Goal: Task Accomplishment & Management: Complete application form

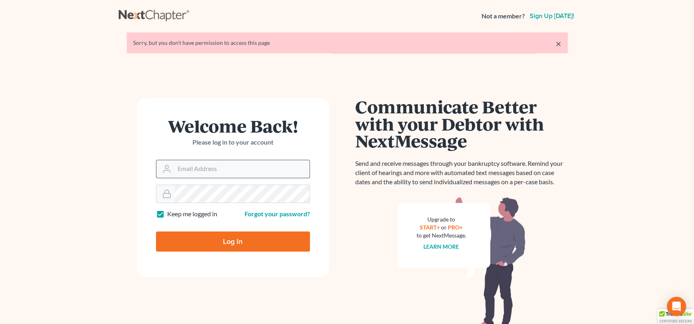
click at [215, 168] on input "Email Address" at bounding box center [241, 169] width 135 height 18
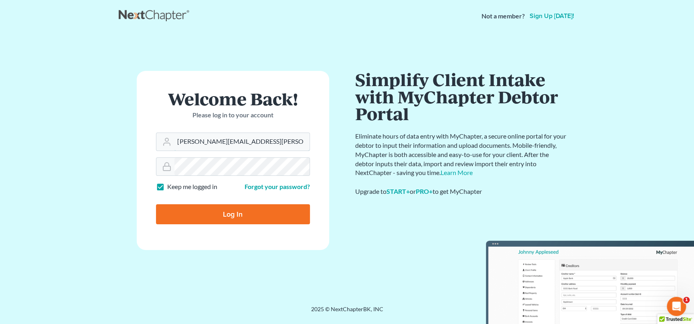
type input "nicole.cameron@attorneydebtfighters.com"
click at [238, 215] on input "Log In" at bounding box center [233, 214] width 154 height 20
type input "Thinking..."
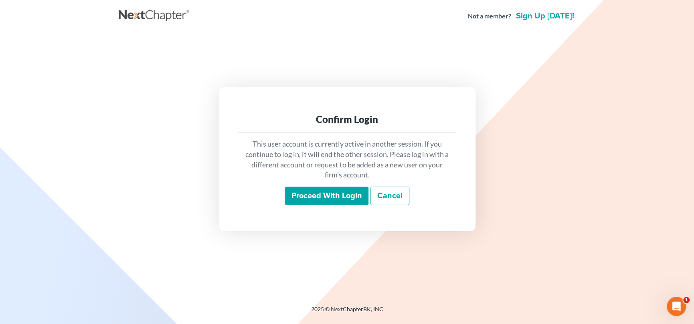
click at [324, 197] on input "Proceed with login" at bounding box center [326, 196] width 83 height 18
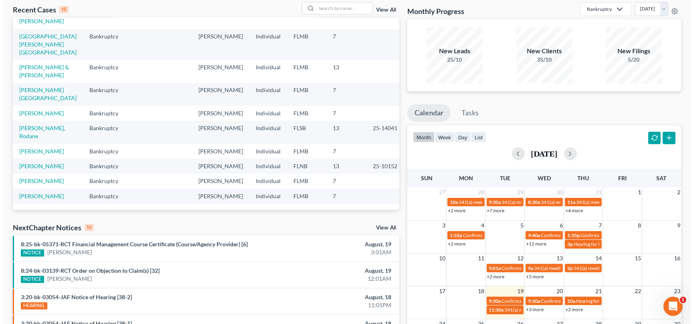
scroll to position [183, 0]
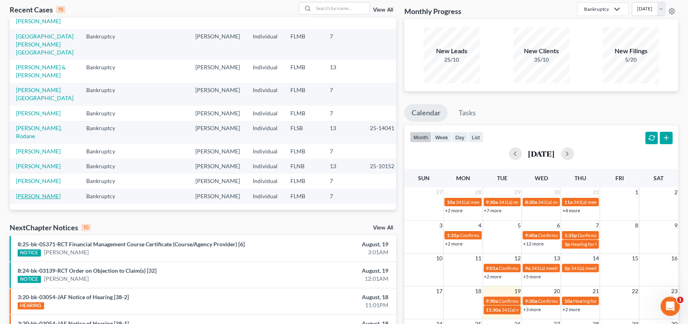
click at [34, 193] on link "[PERSON_NAME]" at bounding box center [38, 196] width 44 height 7
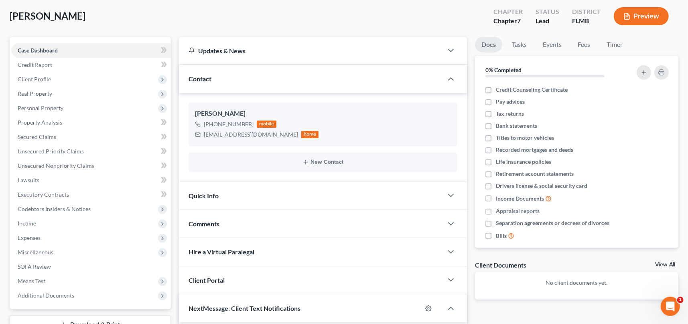
click at [646, 13] on button "Preview" at bounding box center [640, 16] width 55 height 18
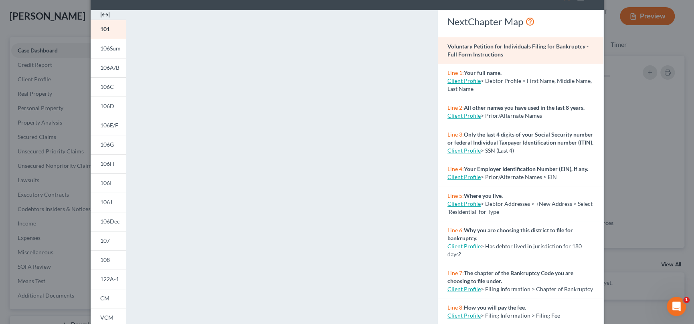
scroll to position [127, 0]
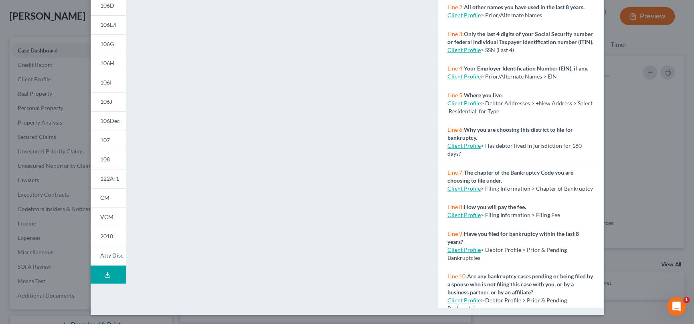
click at [107, 273] on line at bounding box center [107, 274] width 0 height 3
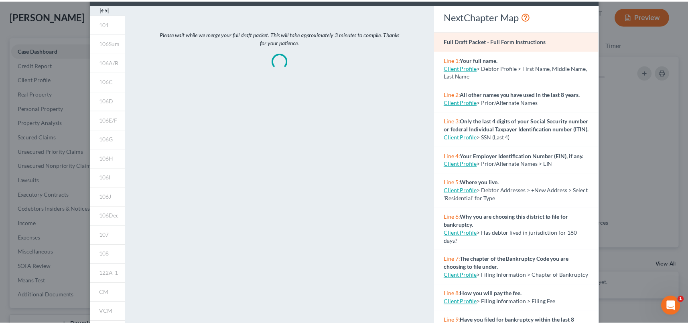
scroll to position [0, 0]
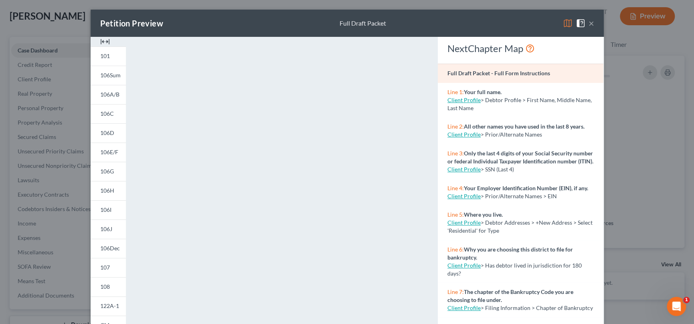
drag, startPoint x: 510, startPoint y: 22, endPoint x: 521, endPoint y: 21, distance: 10.4
click at [510, 22] on div "Petition Preview Full Draft Packet ×" at bounding box center [347, 23] width 513 height 27
click at [588, 21] on button "×" at bounding box center [591, 23] width 6 height 10
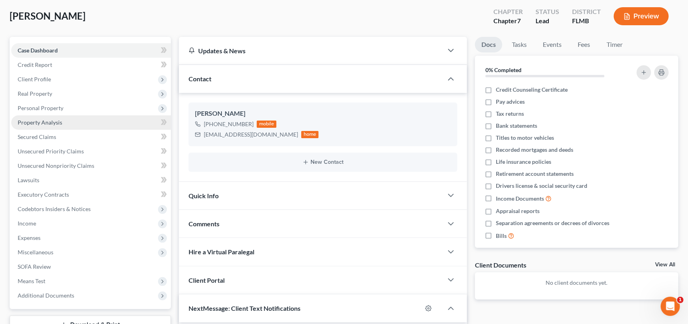
click at [61, 124] on span "Property Analysis" at bounding box center [40, 122] width 44 height 7
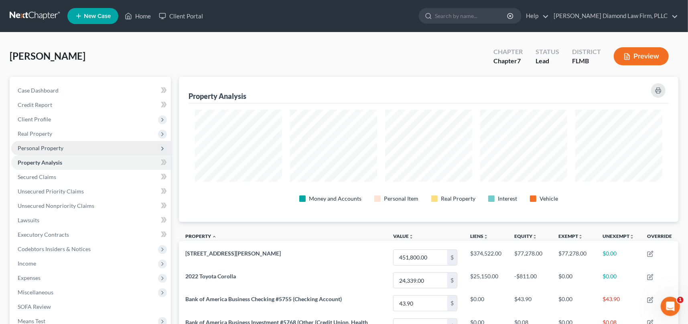
click at [54, 146] on span "Personal Property" at bounding box center [41, 148] width 46 height 7
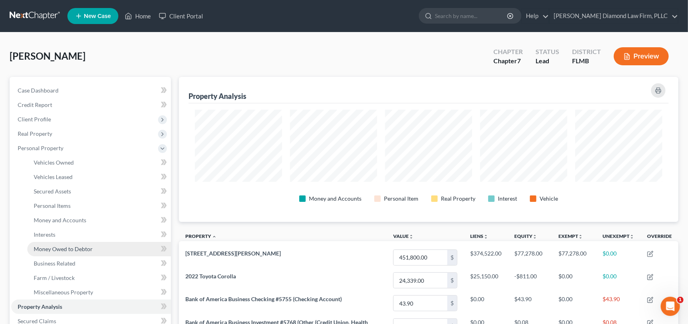
click at [69, 249] on span "Money Owed to Debtor" at bounding box center [63, 249] width 59 height 7
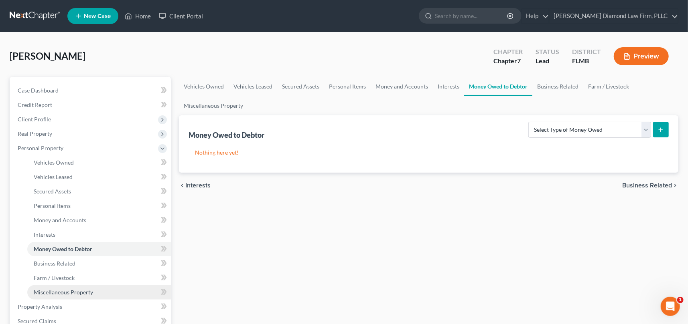
click at [65, 289] on span "Miscellaneous Property" at bounding box center [63, 292] width 59 height 7
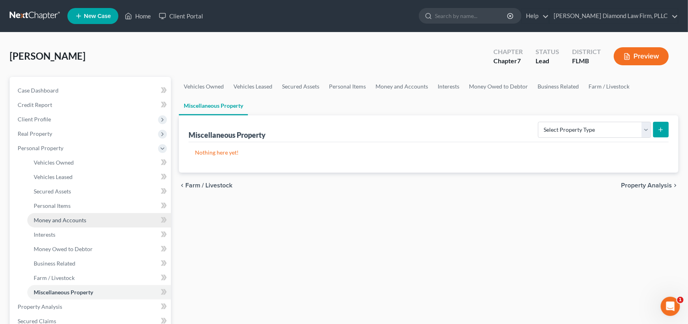
click at [61, 220] on span "Money and Accounts" at bounding box center [60, 220] width 53 height 7
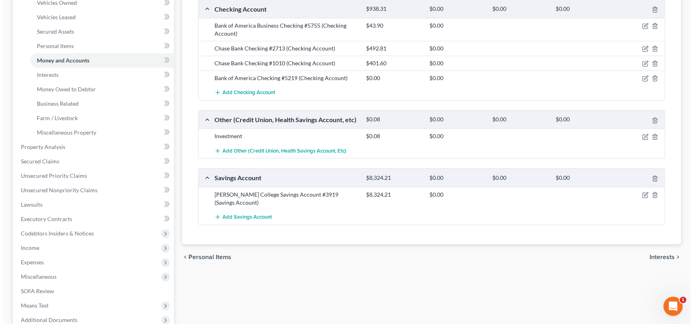
scroll to position [160, 0]
click at [641, 193] on icon "button" at bounding box center [642, 195] width 6 height 6
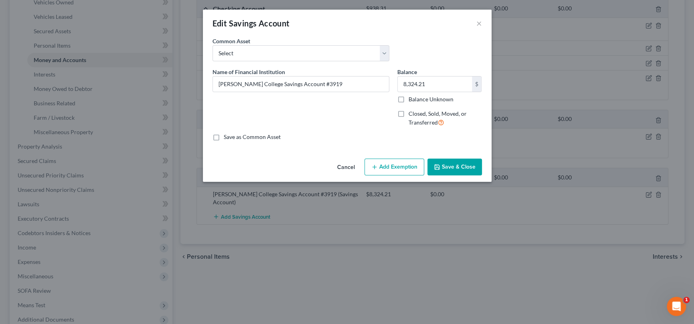
click at [395, 168] on button "Add Exemption" at bounding box center [394, 167] width 60 height 17
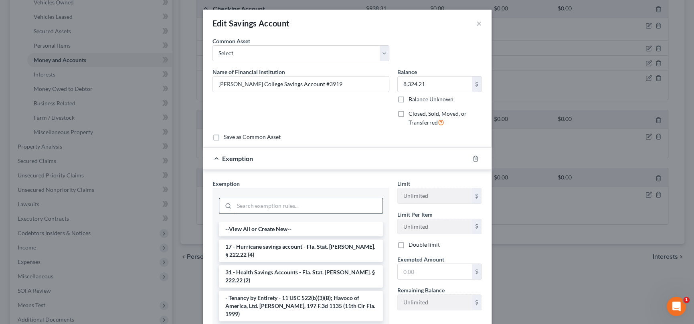
click at [248, 204] on input "search" at bounding box center [308, 205] width 148 height 15
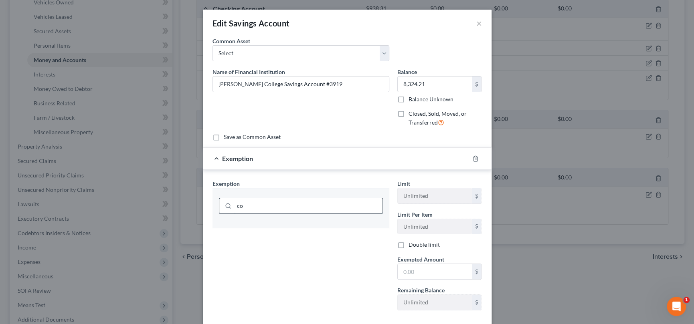
type input "c"
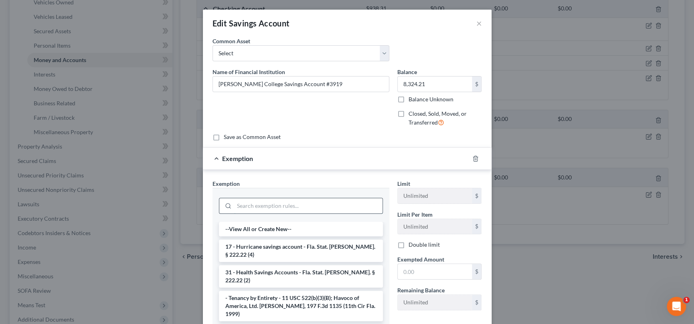
click at [269, 205] on input "search" at bounding box center [308, 205] width 148 height 15
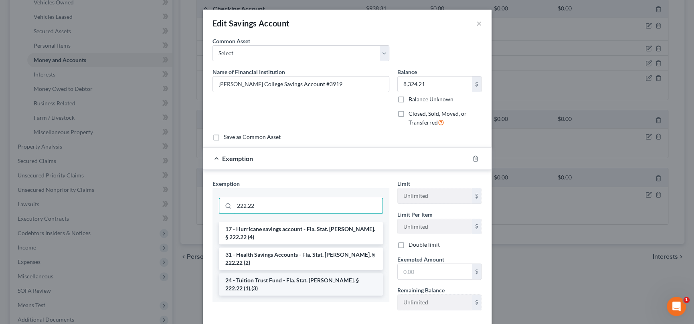
type input "222.22"
click at [337, 273] on li "24 - Tuition Trust Fund - Fla. Stat. [PERSON_NAME]. § 222.22 (1),(3)" at bounding box center [301, 284] width 164 height 22
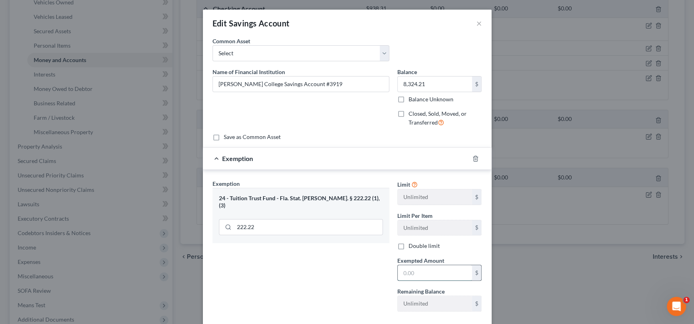
click at [398, 271] on input "text" at bounding box center [435, 272] width 74 height 15
type input "8,324.21"
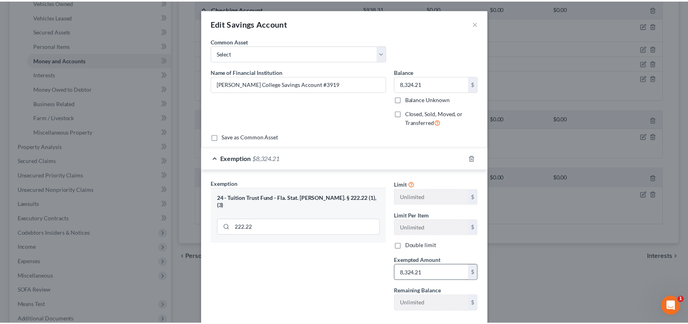
scroll to position [44, 0]
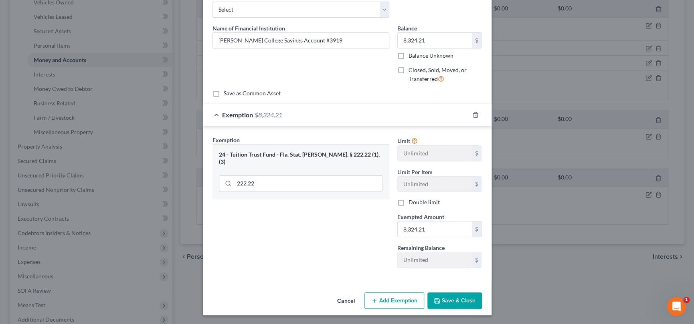
click at [449, 301] on button "Save & Close" at bounding box center [454, 301] width 55 height 17
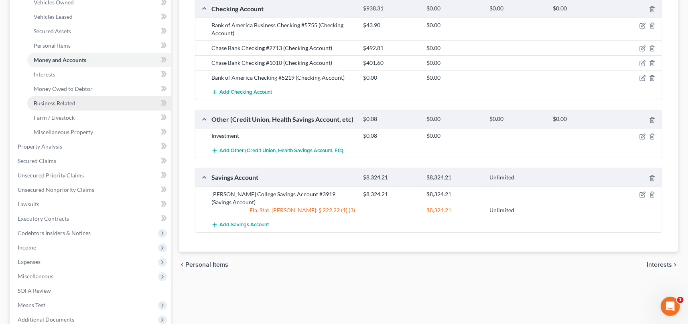
click at [62, 101] on span "Business Related" at bounding box center [55, 103] width 42 height 7
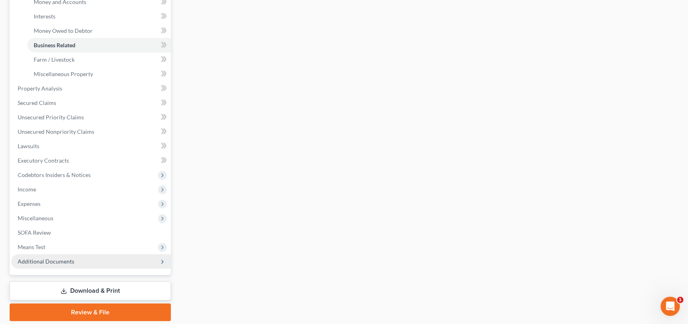
scroll to position [245, 0]
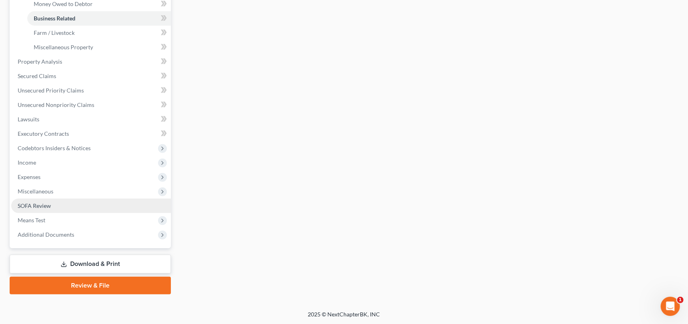
click at [53, 205] on link "SOFA Review" at bounding box center [91, 206] width 160 height 14
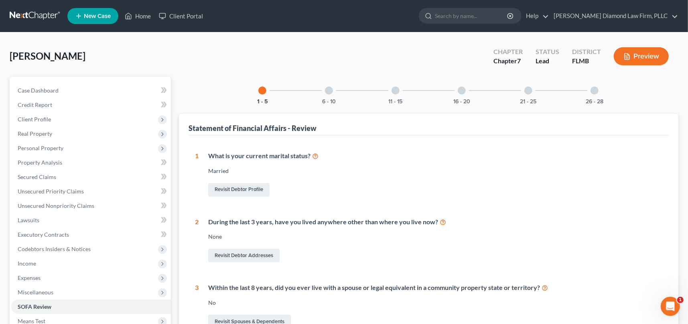
click at [597, 91] on div at bounding box center [594, 91] width 8 height 8
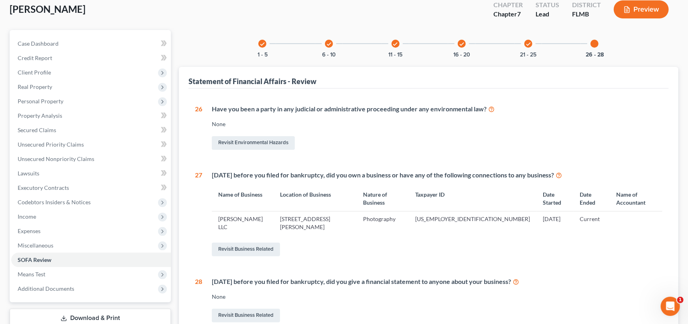
scroll to position [115, 0]
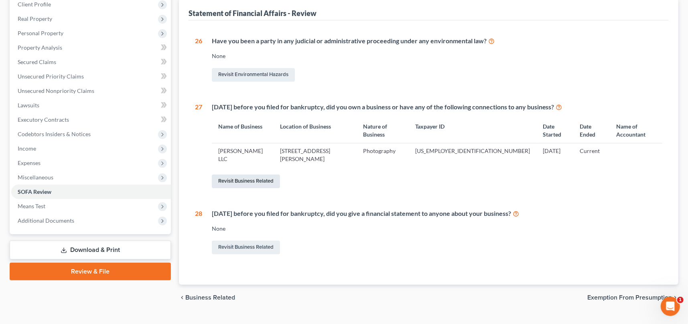
click at [251, 175] on link "Revisit Business Related" at bounding box center [246, 182] width 68 height 14
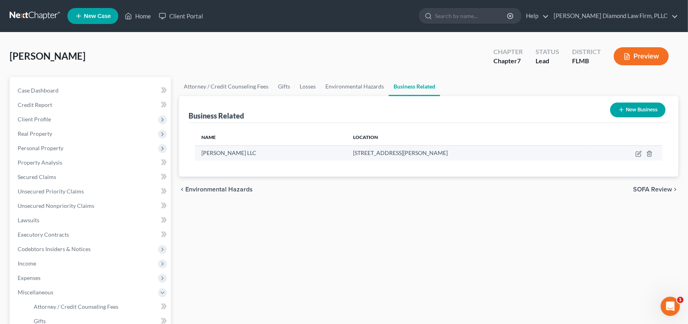
click at [634, 155] on td at bounding box center [624, 153] width 75 height 15
click at [640, 151] on icon "button" at bounding box center [639, 153] width 4 height 4
select select "sole_proprietor"
select select "9"
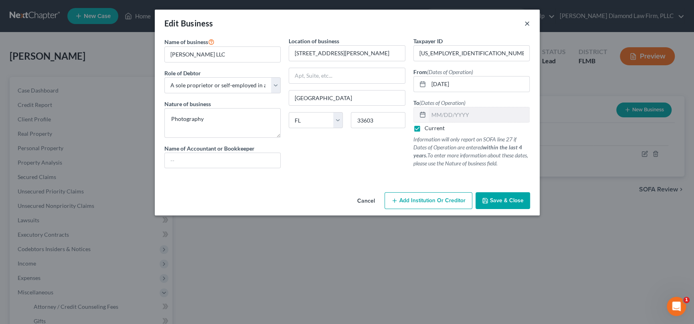
click at [526, 24] on button "×" at bounding box center [527, 23] width 6 height 10
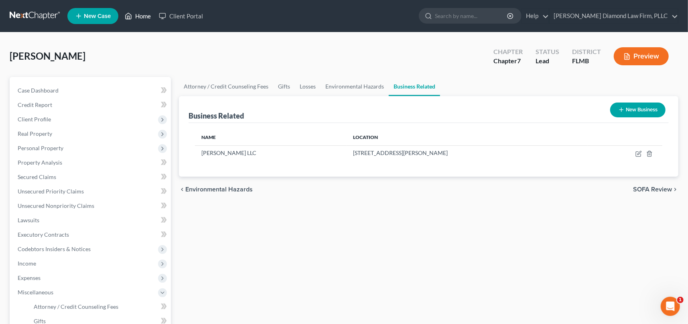
click at [142, 17] on link "Home" at bounding box center [138, 16] width 34 height 14
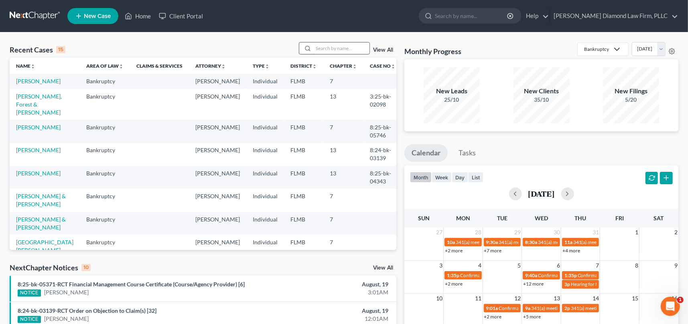
click at [327, 48] on input "search" at bounding box center [341, 48] width 56 height 12
type input "[PERSON_NAME]"
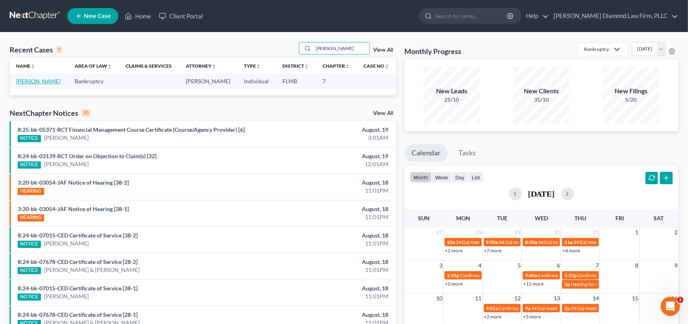
click at [49, 82] on link "[PERSON_NAME]" at bounding box center [38, 81] width 44 height 7
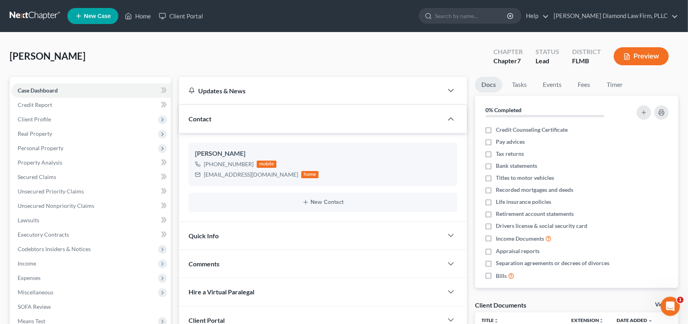
click at [651, 53] on button "Preview" at bounding box center [640, 56] width 55 height 18
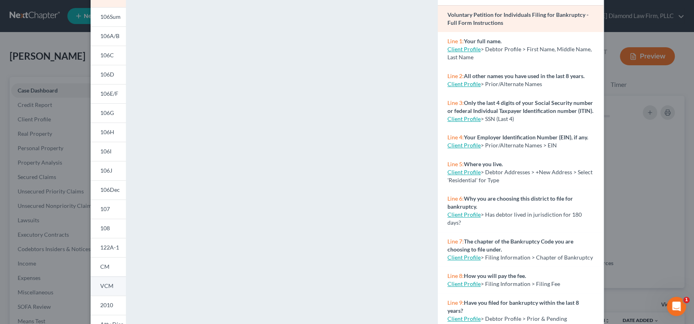
scroll to position [127, 0]
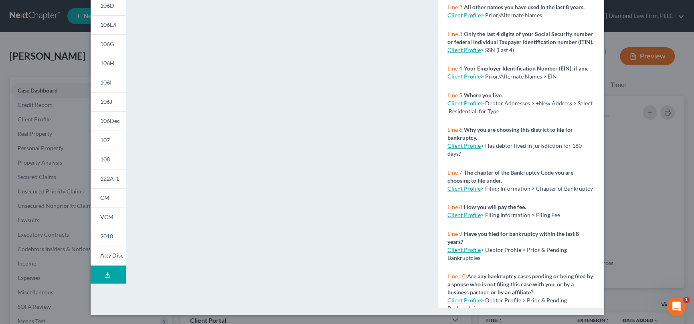
click at [105, 272] on icon at bounding box center [107, 275] width 6 height 6
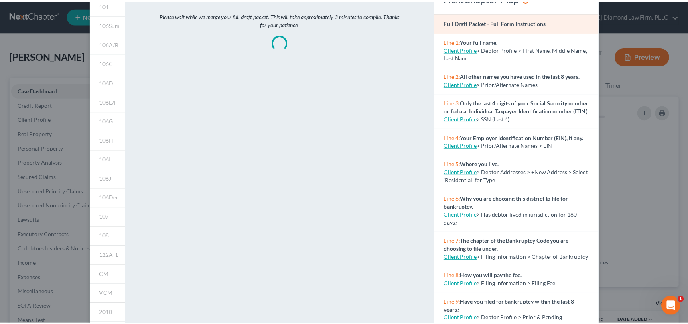
scroll to position [0, 0]
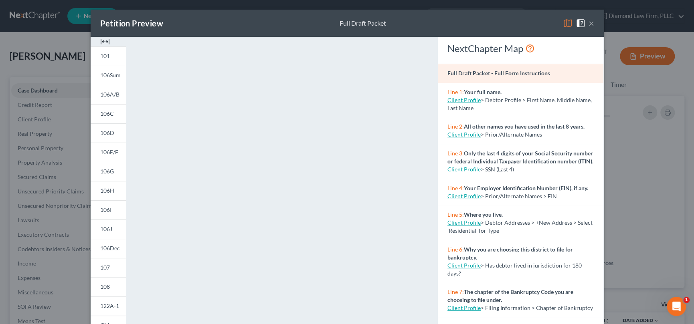
click at [443, 14] on div "Petition Preview Full Draft Packet ×" at bounding box center [347, 23] width 513 height 27
click at [588, 21] on button "×" at bounding box center [591, 23] width 6 height 10
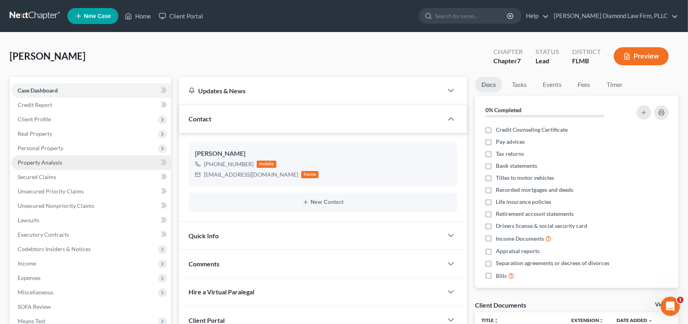
click at [51, 161] on span "Property Analysis" at bounding box center [40, 162] width 44 height 7
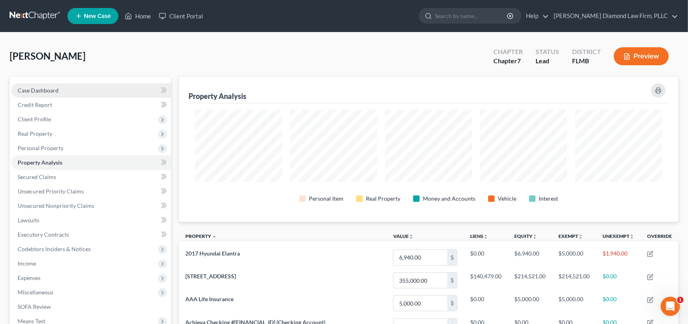
click at [44, 90] on span "Case Dashboard" at bounding box center [38, 90] width 41 height 7
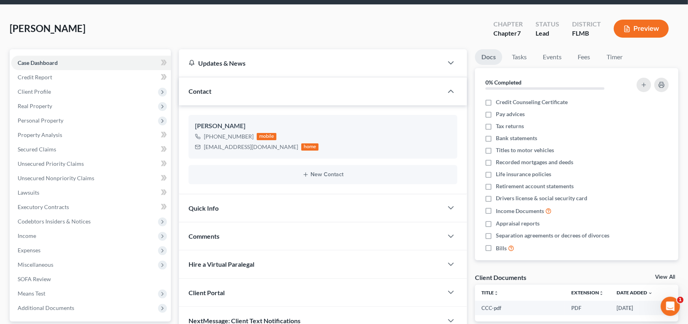
scroll to position [40, 0]
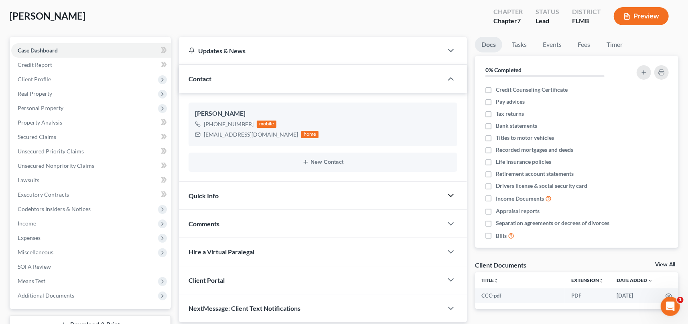
click at [450, 195] on icon "button" at bounding box center [451, 196] width 10 height 10
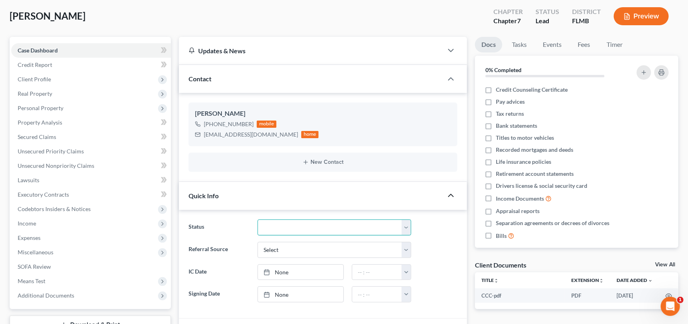
click at [297, 227] on select "Discharged Discharge Litigation Dismissal Notice Dismissed Filed Filed / Pre 34…" at bounding box center [334, 228] width 154 height 16
select select "16"
click at [257, 220] on select "Discharged Discharge Litigation Dismissal Notice Dismissed Filed Filed / Pre 34…" at bounding box center [334, 228] width 154 height 16
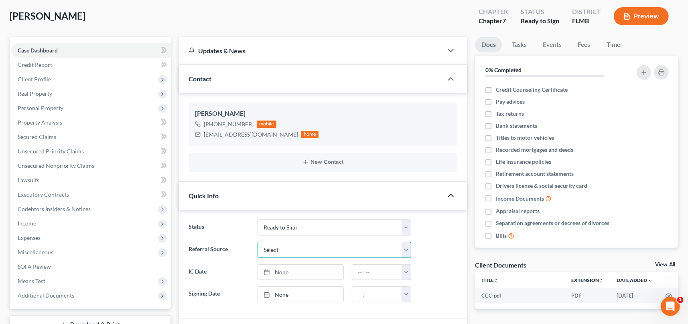
click at [277, 243] on select "Select Word Of Mouth Previous Clients Direct Mail Website Google Search Modern …" at bounding box center [334, 250] width 154 height 16
click at [225, 227] on label "Status" at bounding box center [218, 228] width 69 height 16
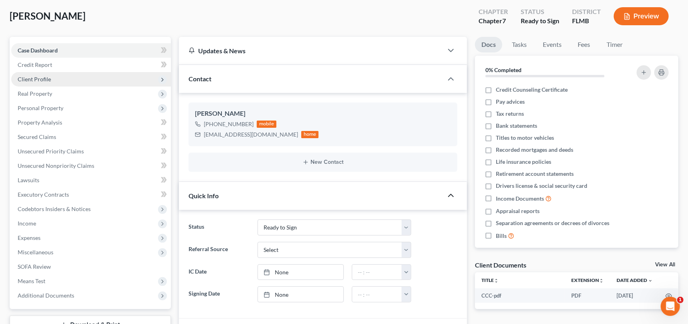
click at [34, 78] on span "Client Profile" at bounding box center [34, 79] width 33 height 7
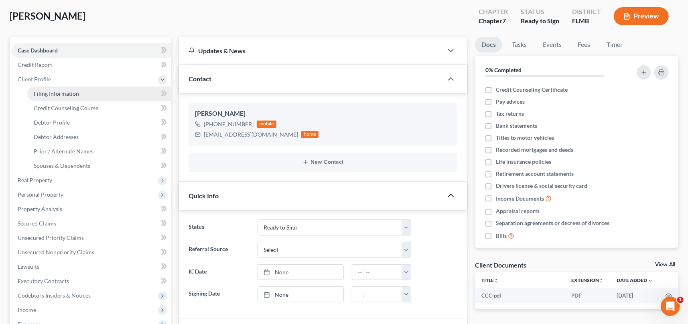
click at [37, 92] on span "Filing Information" at bounding box center [56, 93] width 45 height 7
select select "1"
select select "0"
select select "9"
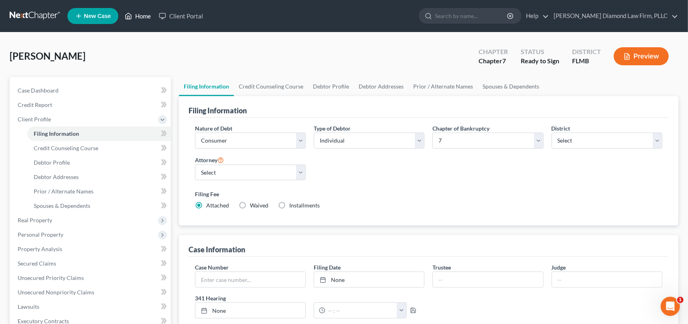
click at [144, 14] on link "Home" at bounding box center [138, 16] width 34 height 14
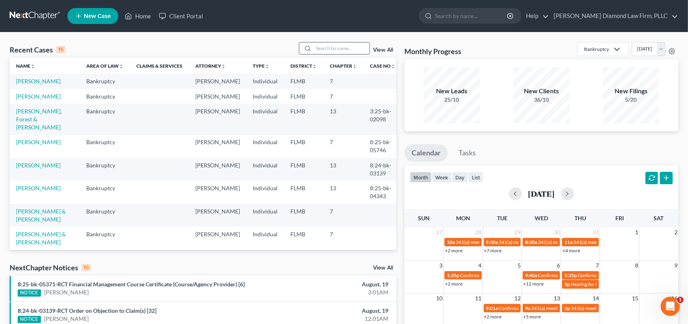
click at [336, 48] on input "search" at bounding box center [341, 48] width 56 height 12
type input "quinon"
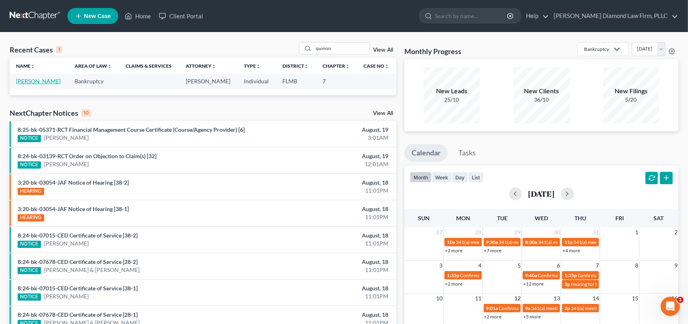
click at [41, 79] on link "[PERSON_NAME]" at bounding box center [38, 81] width 44 height 7
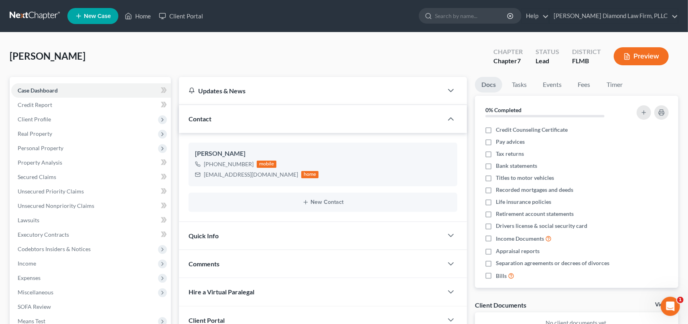
click at [636, 56] on button "Preview" at bounding box center [640, 56] width 55 height 18
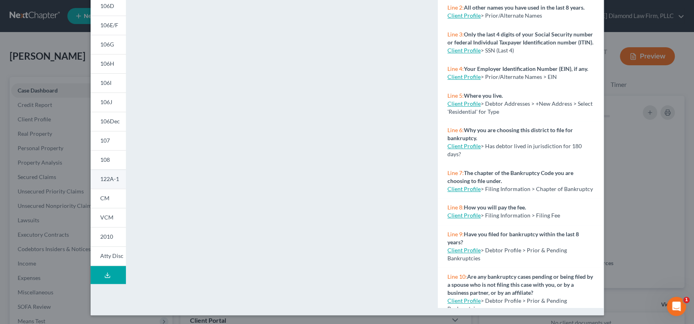
scroll to position [127, 0]
click at [107, 272] on button "Download Draft" at bounding box center [108, 275] width 35 height 18
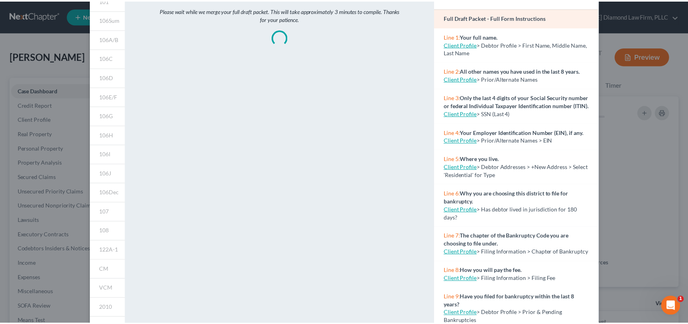
scroll to position [0, 0]
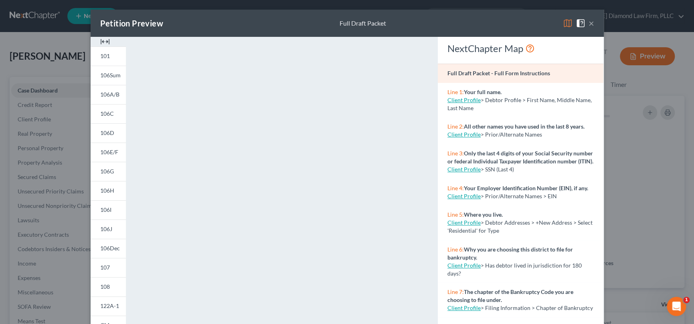
click at [492, 17] on div "Petition Preview Full Draft Packet ×" at bounding box center [347, 23] width 513 height 27
click at [588, 23] on button "×" at bounding box center [591, 23] width 6 height 10
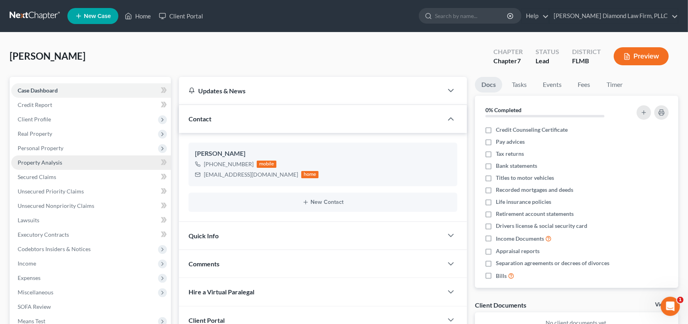
click at [37, 164] on span "Property Analysis" at bounding box center [40, 162] width 44 height 7
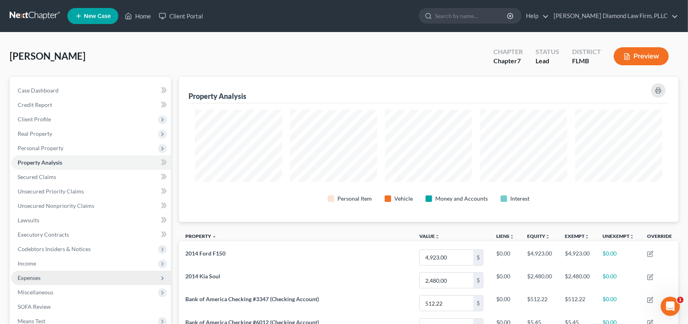
click at [53, 277] on span "Expenses" at bounding box center [91, 278] width 160 height 14
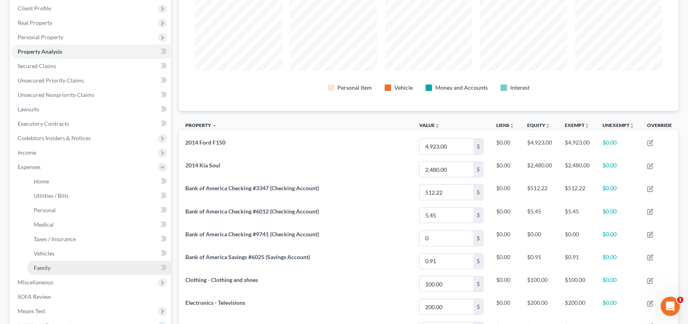
scroll to position [120, 0]
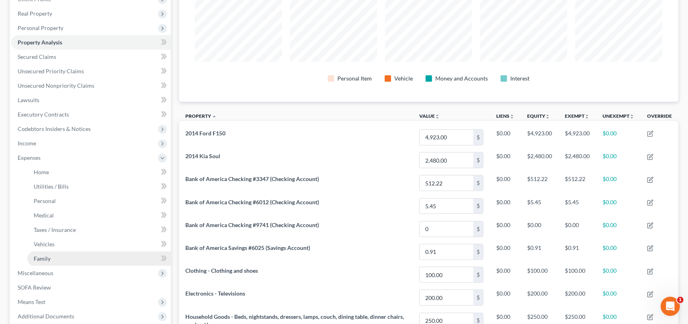
click at [58, 257] on link "Family" at bounding box center [99, 259] width 144 height 14
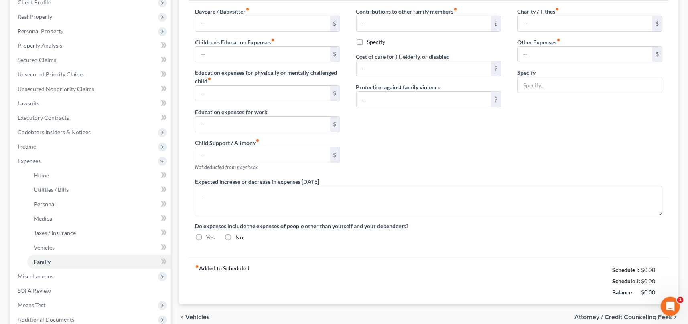
type input "0.00"
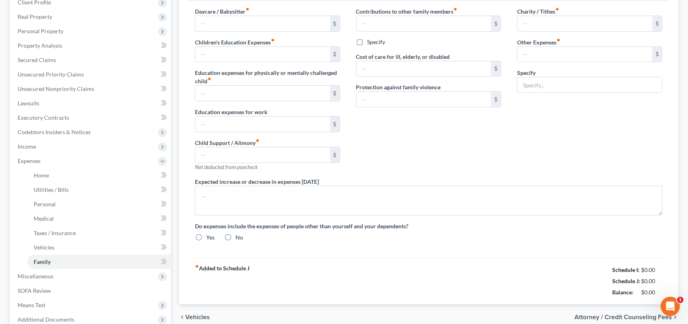
type input "0.00"
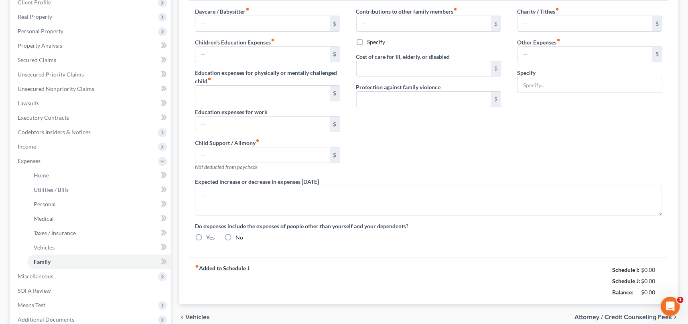
radio input "true"
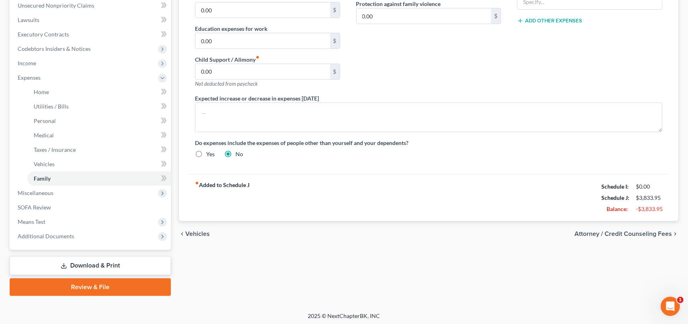
scroll to position [202, 0]
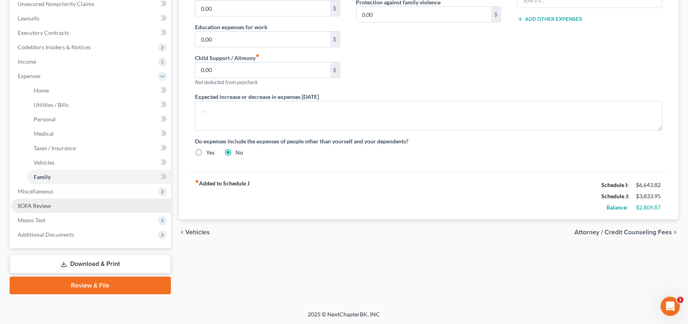
click at [65, 206] on link "SOFA Review" at bounding box center [91, 206] width 160 height 14
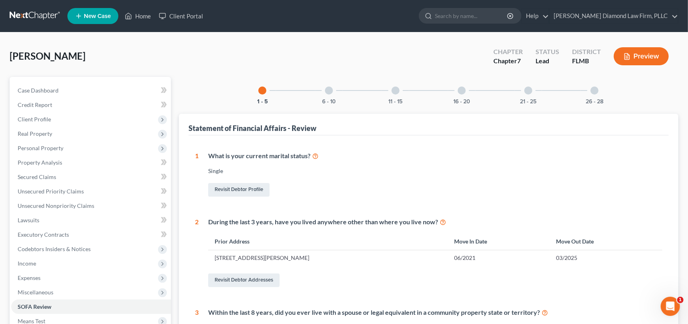
click at [529, 90] on div at bounding box center [528, 91] width 8 height 8
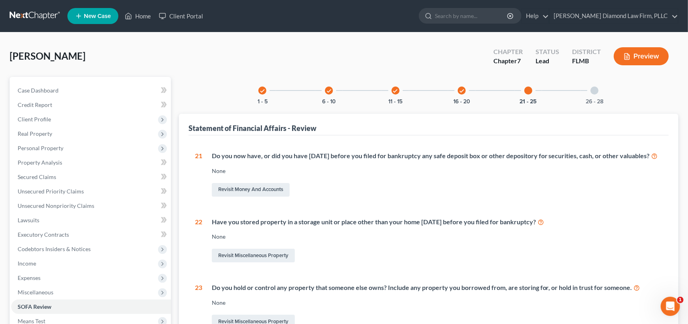
click at [593, 88] on div at bounding box center [594, 91] width 8 height 8
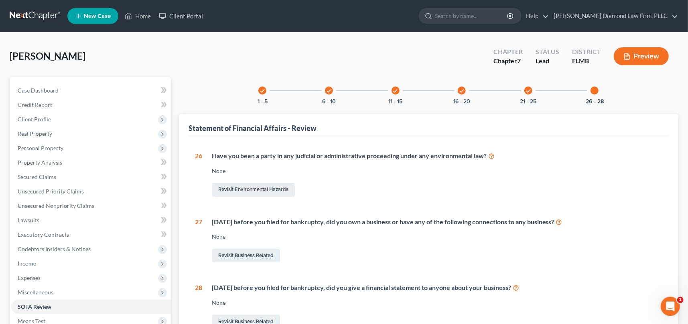
click at [464, 92] on div "check" at bounding box center [461, 91] width 8 height 8
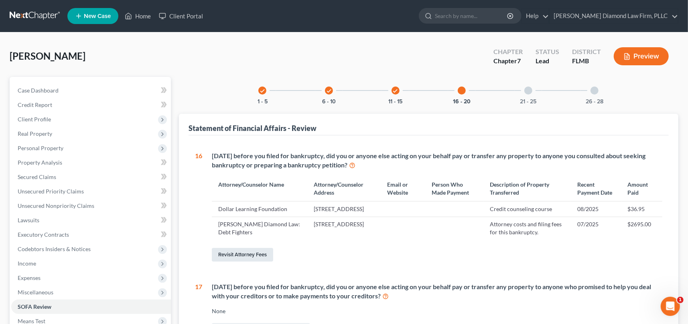
click at [248, 262] on link "Revisit Attorney Fees" at bounding box center [242, 255] width 61 height 14
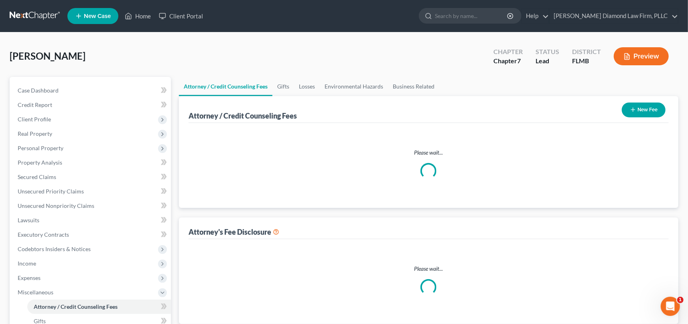
select select "2"
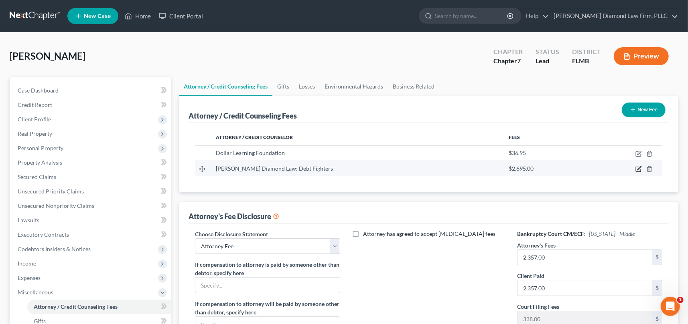
click at [638, 170] on icon "button" at bounding box center [638, 169] width 6 height 6
select select "9"
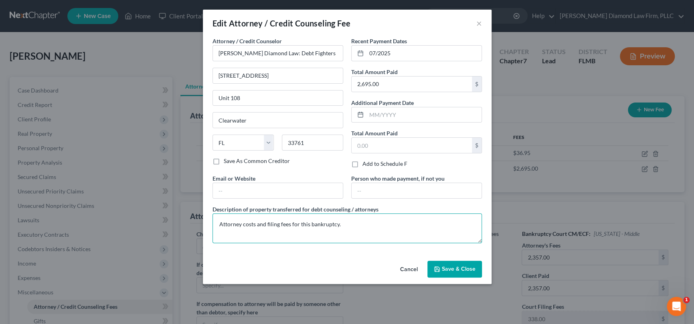
click at [247, 224] on textarea "Attorney costs and filing fees for this bankruptcy." at bounding box center [346, 229] width 269 height 30
type textarea "Attorney fees of $2357 and filing fees of $338 for this bankruptcy."
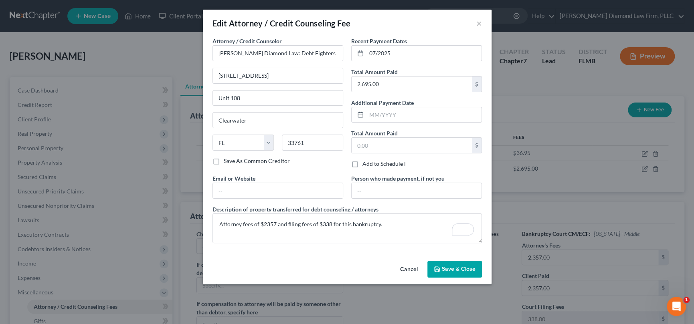
click at [447, 266] on span "Save & Close" at bounding box center [459, 269] width 34 height 7
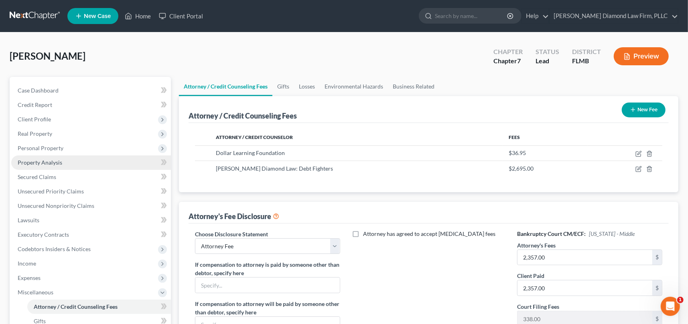
click at [43, 162] on span "Property Analysis" at bounding box center [40, 162] width 44 height 7
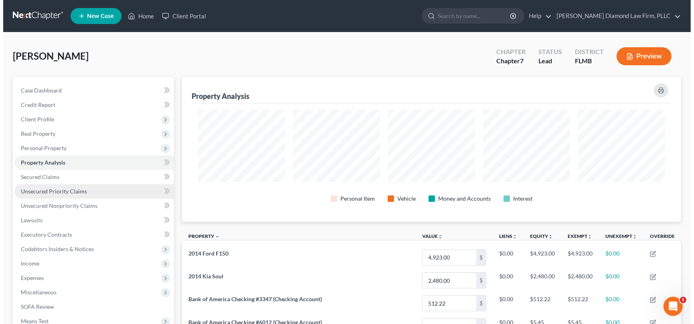
scroll to position [145, 499]
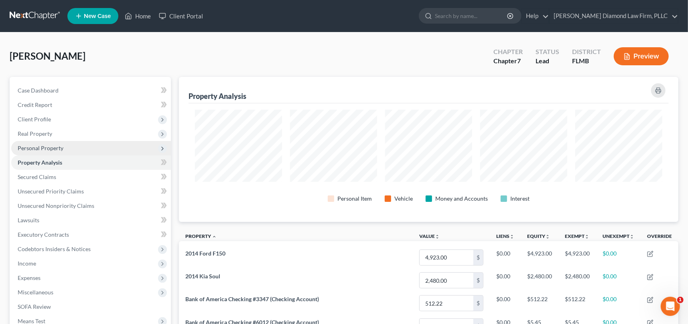
click at [55, 148] on span "Personal Property" at bounding box center [41, 148] width 46 height 7
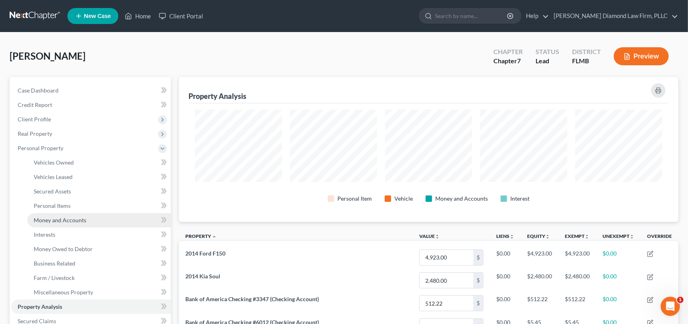
click at [73, 220] on span "Money and Accounts" at bounding box center [60, 220] width 53 height 7
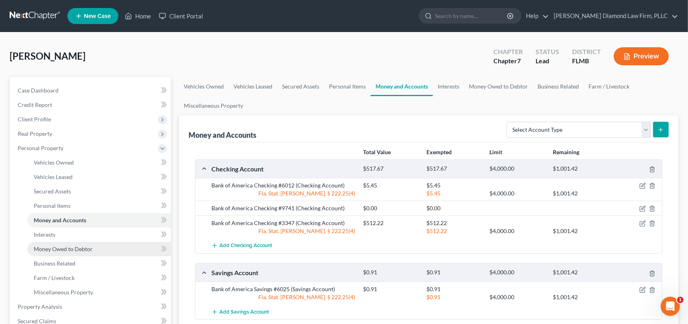
click at [75, 253] on link "Money Owed to Debtor" at bounding box center [99, 249] width 144 height 14
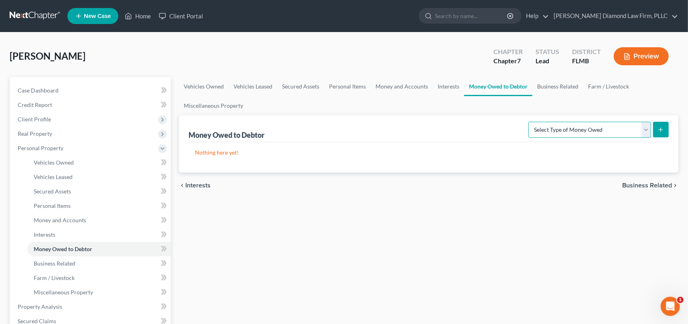
click at [641, 128] on select "Select Type of Money Owed Accounts Receivable Alimony Child Support Claims Agai…" at bounding box center [589, 130] width 123 height 16
select select "other_contingent_and_unliquidated_claims"
click at [530, 122] on select "Select Type of Money Owed Accounts Receivable Alimony Child Support Claims Agai…" at bounding box center [589, 130] width 123 height 16
click at [661, 127] on icon "submit" at bounding box center [660, 130] width 6 height 6
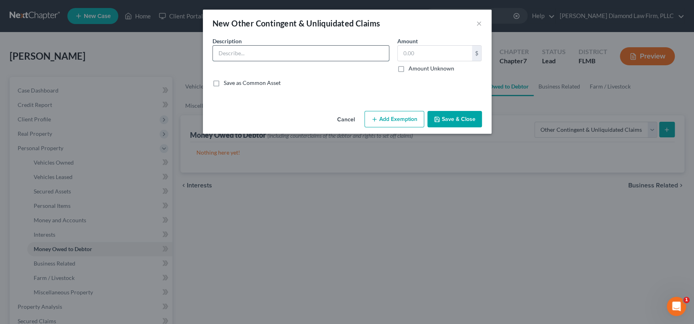
click at [297, 51] on input "text" at bounding box center [301, 53] width 176 height 15
type input "Estimated pro-rated 2025 tax refund"
type input "2,100"
click at [467, 118] on button "Save & Close" at bounding box center [454, 119] width 55 height 17
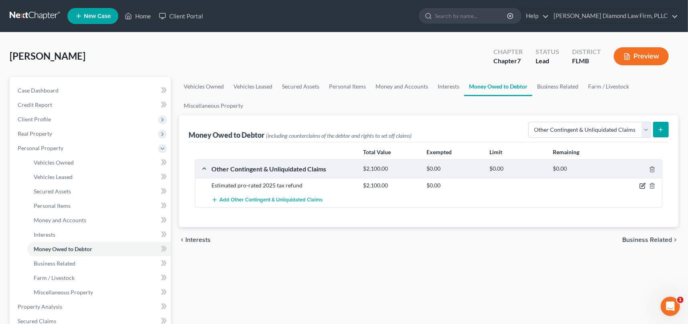
click at [641, 185] on icon "button" at bounding box center [642, 186] width 6 height 6
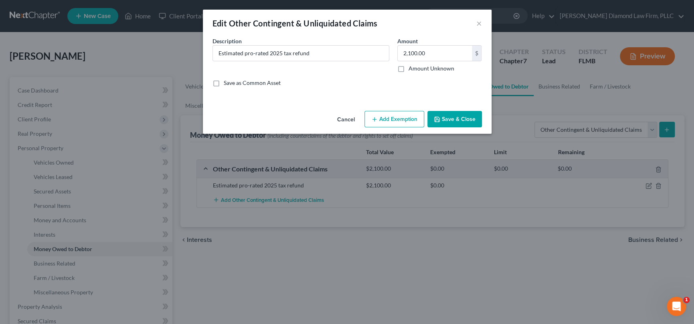
click at [395, 115] on button "Add Exemption" at bounding box center [394, 119] width 60 height 17
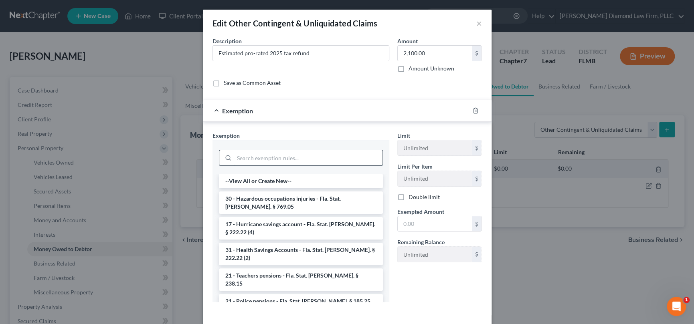
click at [273, 159] on input "search" at bounding box center [308, 157] width 148 height 15
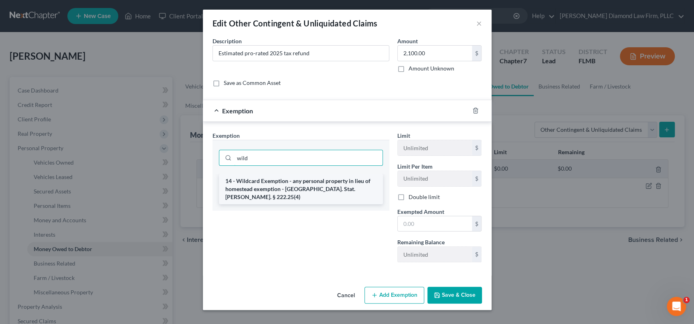
type input "wild"
click at [285, 179] on li "14 - Wildcard Exemption - any personal property in lieu of homestead exemption …" at bounding box center [301, 189] width 164 height 30
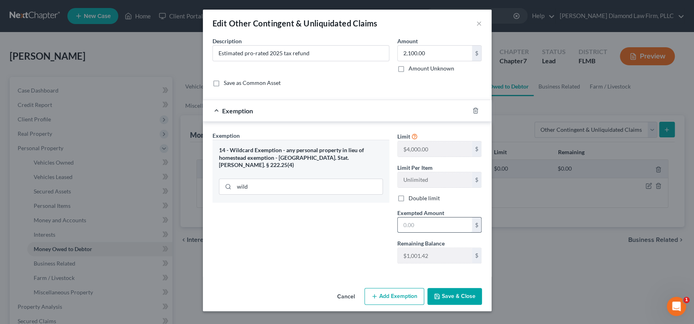
click at [427, 222] on input "text" at bounding box center [435, 225] width 74 height 15
type input "1,001.42"
click at [443, 295] on button "Save & Close" at bounding box center [454, 296] width 55 height 17
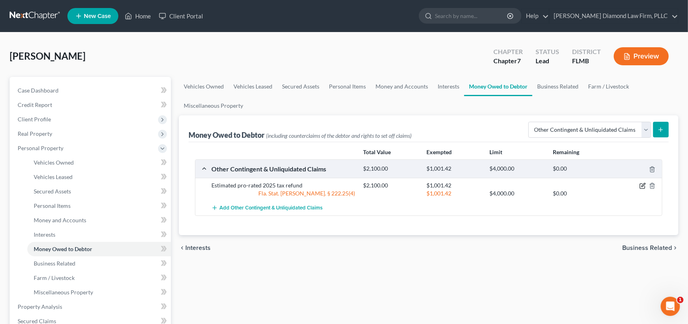
click at [641, 185] on icon "button" at bounding box center [642, 186] width 6 height 6
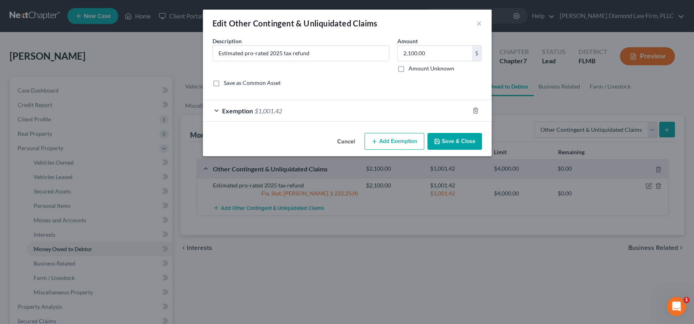
click at [388, 140] on button "Add Exemption" at bounding box center [394, 141] width 60 height 17
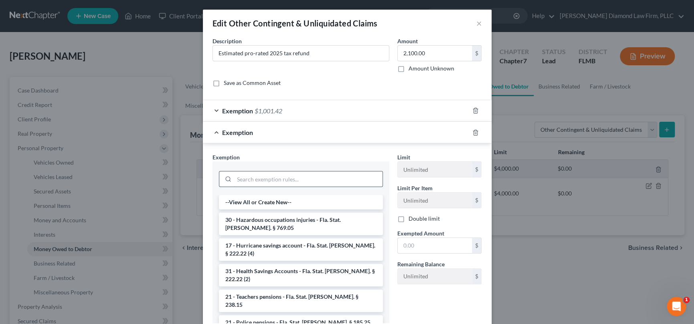
click at [272, 177] on input "search" at bounding box center [308, 179] width 148 height 15
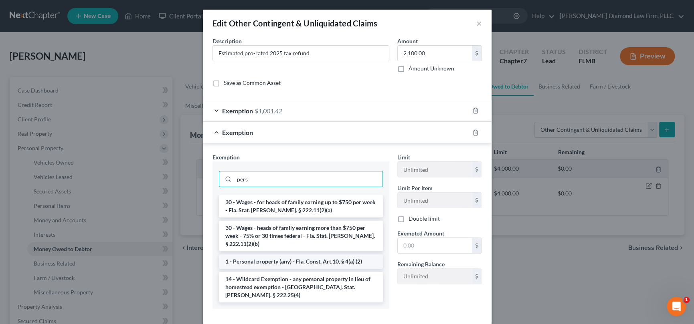
type input "pers"
click at [315, 255] on li "1 - Personal property (any) - Fla. Const. Art.10, § 4(a) (2)" at bounding box center [301, 262] width 164 height 14
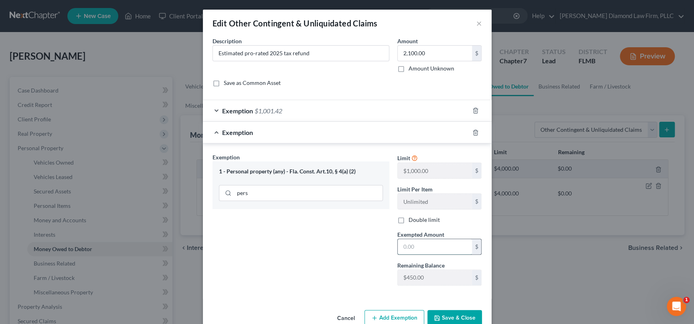
click at [417, 245] on input "text" at bounding box center [435, 246] width 74 height 15
type input "450"
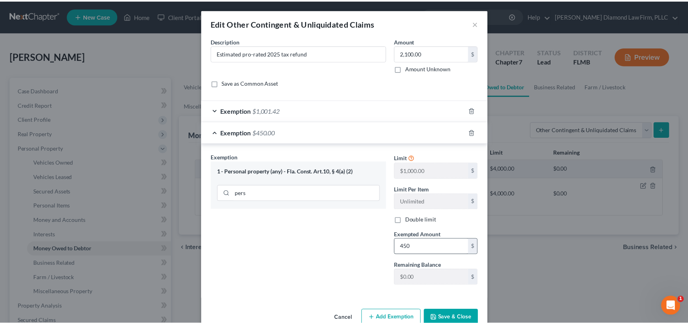
scroll to position [2, 0]
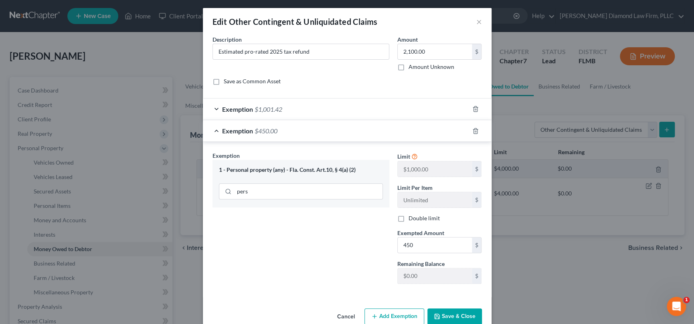
click at [441, 315] on button "Save & Close" at bounding box center [454, 317] width 55 height 17
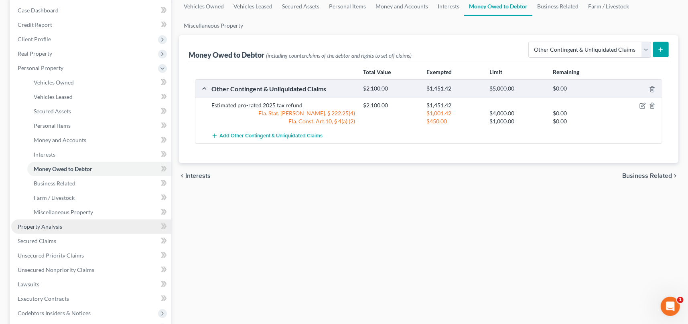
click at [63, 224] on link "Property Analysis" at bounding box center [91, 227] width 160 height 14
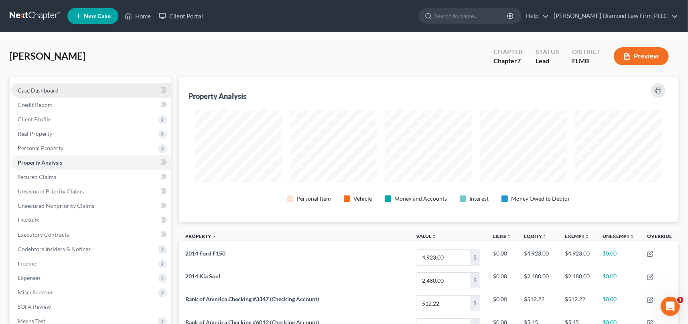
click at [53, 89] on span "Case Dashboard" at bounding box center [38, 90] width 41 height 7
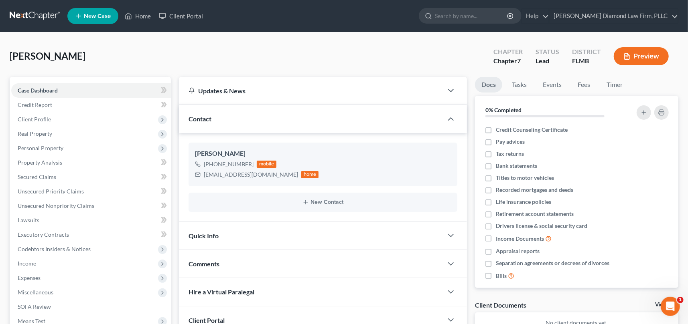
click at [254, 235] on div "Quick Info" at bounding box center [311, 236] width 264 height 28
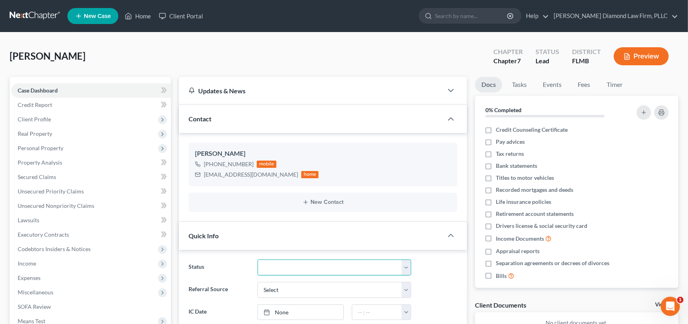
click at [321, 265] on select "Discharged Discharge Litigation Dismissal Notice Dismissed Filed Filed / Pre 34…" at bounding box center [334, 268] width 154 height 16
select select "16"
click at [257, 260] on select "Discharged Discharge Litigation Dismissal Notice Dismissed Filed Filed / Pre 34…" at bounding box center [334, 268] width 154 height 16
click at [33, 120] on span "Client Profile" at bounding box center [34, 119] width 33 height 7
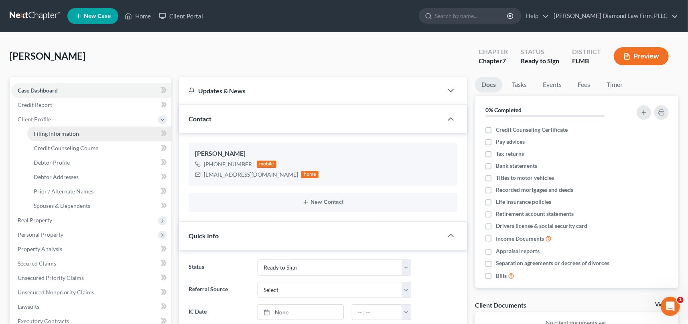
click at [48, 133] on span "Filing Information" at bounding box center [56, 133] width 45 height 7
select select "1"
select select "0"
select select "15"
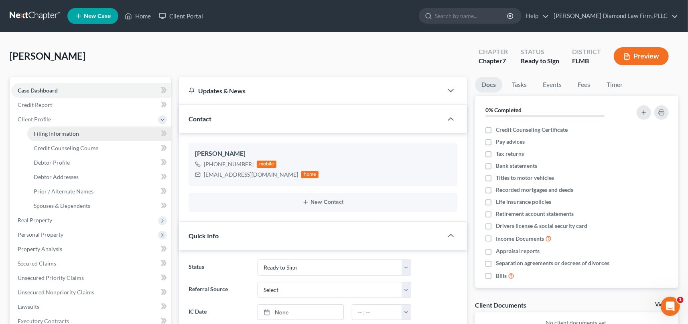
select select "0"
select select "9"
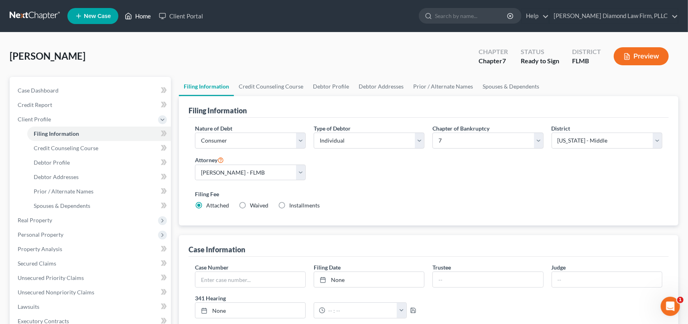
click at [142, 15] on link "Home" at bounding box center [138, 16] width 34 height 14
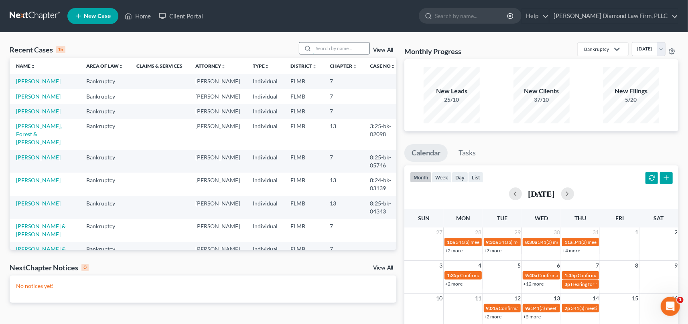
click at [319, 46] on input "search" at bounding box center [341, 48] width 56 height 12
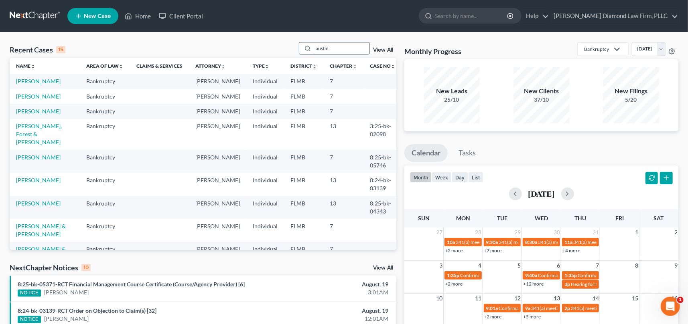
type input "austin"
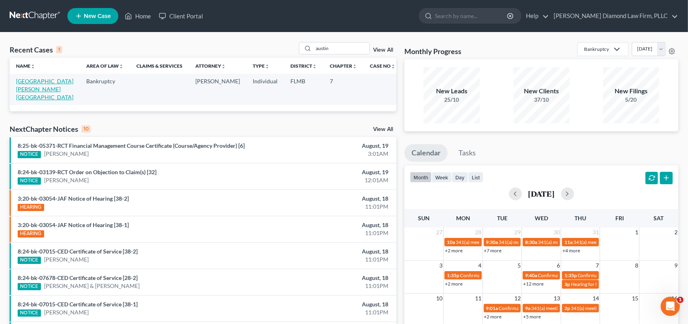
click at [35, 81] on link "[GEOGRAPHIC_DATA][PERSON_NAME][GEOGRAPHIC_DATA]" at bounding box center [44, 89] width 57 height 23
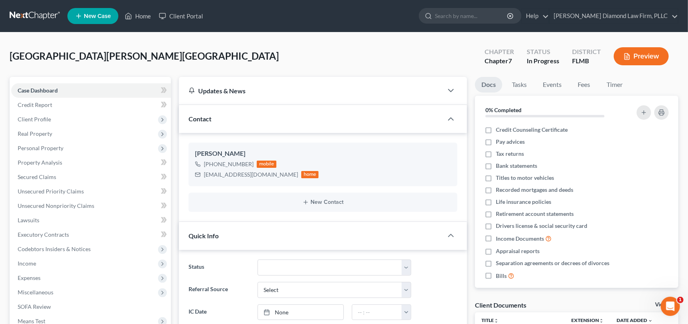
click at [634, 54] on button "Preview" at bounding box center [640, 56] width 55 height 18
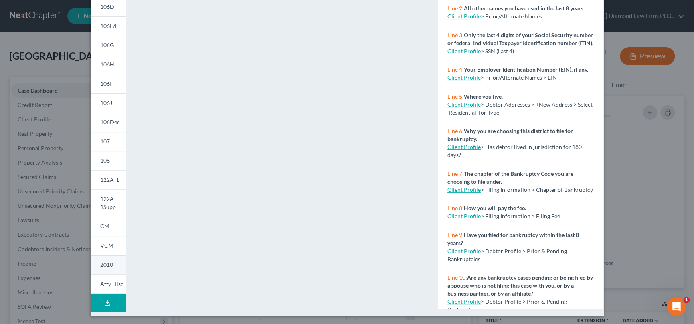
scroll to position [127, 0]
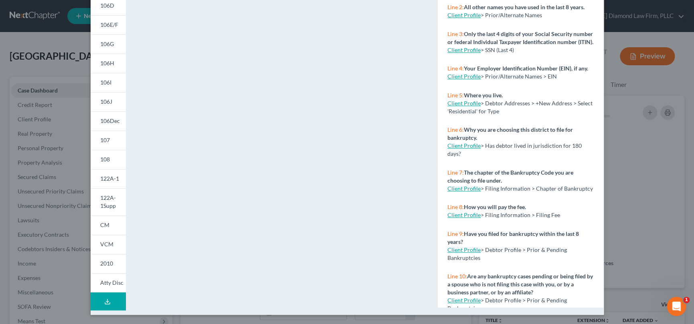
click at [104, 299] on icon at bounding box center [107, 302] width 6 height 6
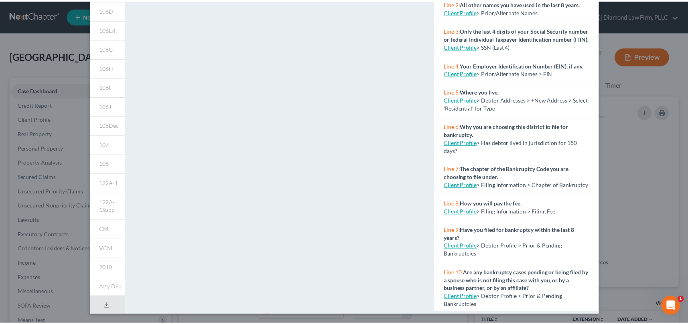
scroll to position [0, 0]
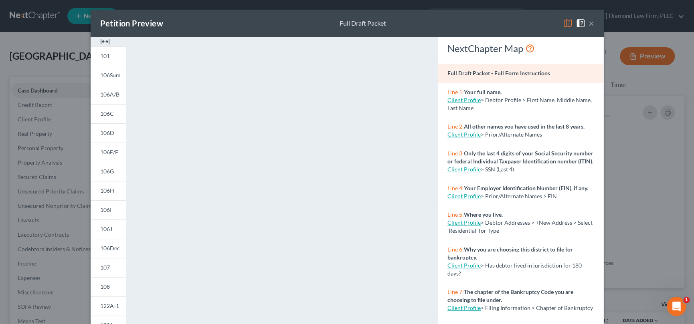
click at [448, 22] on div "Petition Preview Full Draft Packet ×" at bounding box center [347, 23] width 513 height 27
click at [588, 22] on button "×" at bounding box center [591, 23] width 6 height 10
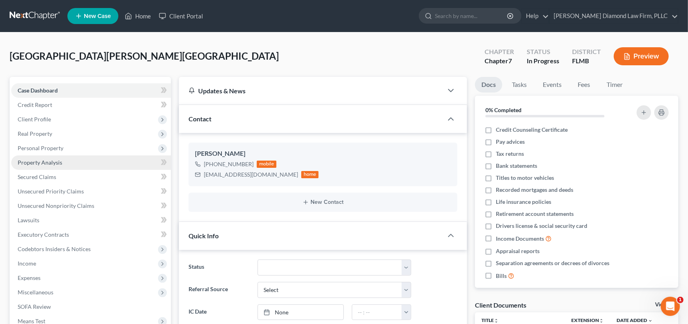
click at [53, 161] on span "Property Analysis" at bounding box center [40, 162] width 44 height 7
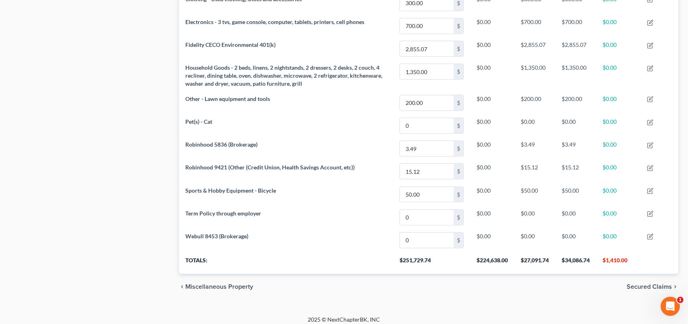
scroll to position [488, 0]
